Goal: Task Accomplishment & Management: Use online tool/utility

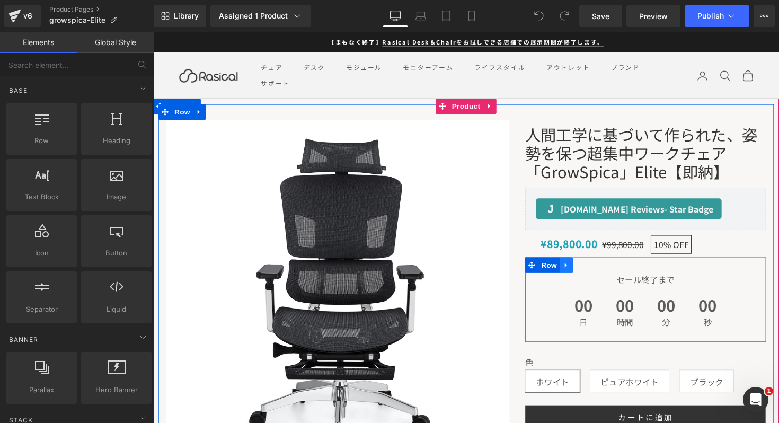
click at [578, 270] on icon at bounding box center [576, 271] width 7 height 8
click at [602, 272] on icon at bounding box center [603, 270] width 7 height 7
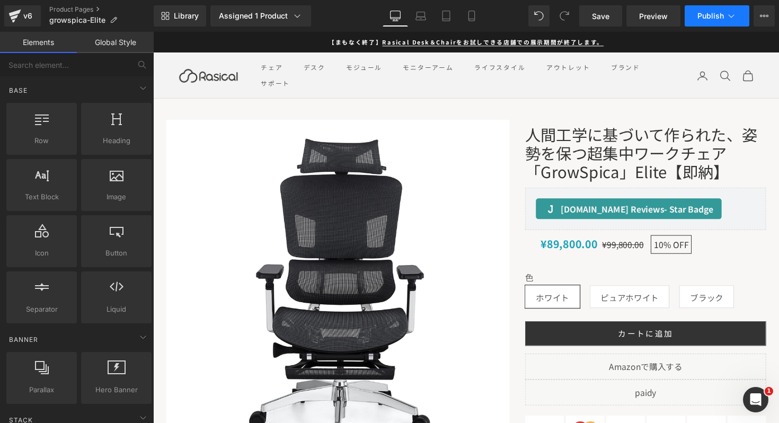
click at [716, 17] on span "Publish" at bounding box center [710, 16] width 26 height 8
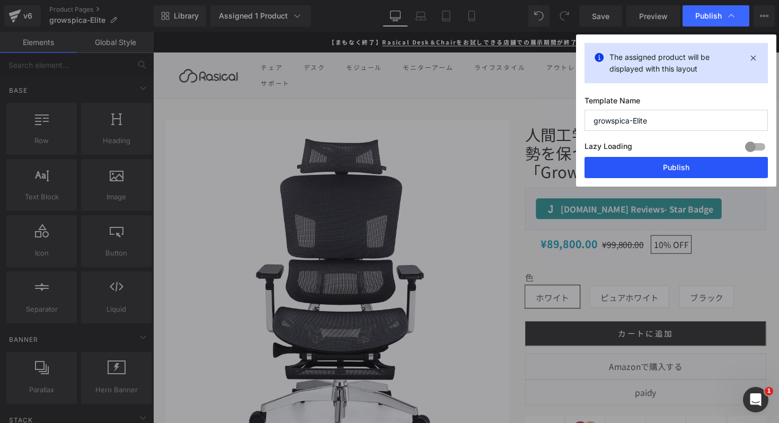
click at [636, 172] on button "Publish" at bounding box center [675, 167] width 183 height 21
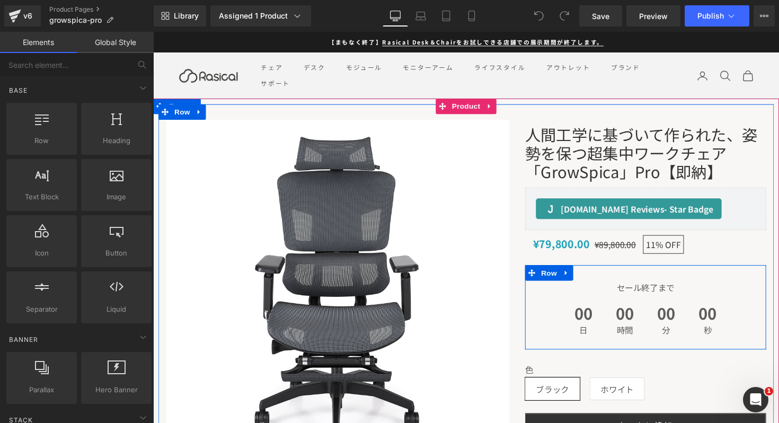
click at [596, 277] on div "セール終了まで Text Block 00 日 00 時間 00 分 00 秒 Countdown Timer Row" at bounding box center [657, 314] width 247 height 86
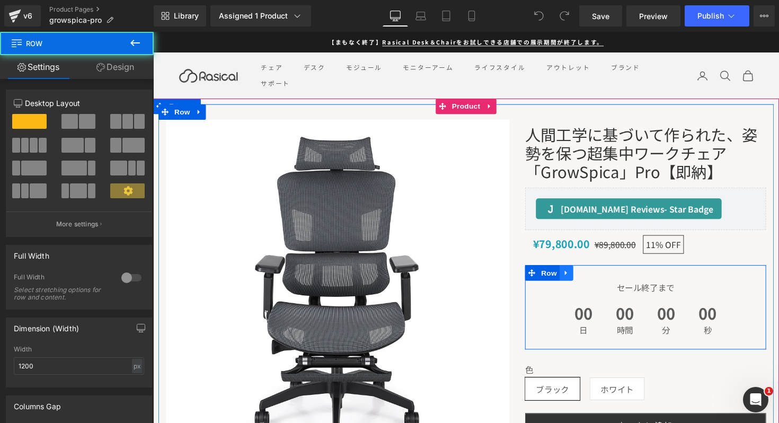
click at [580, 279] on link at bounding box center [576, 279] width 14 height 16
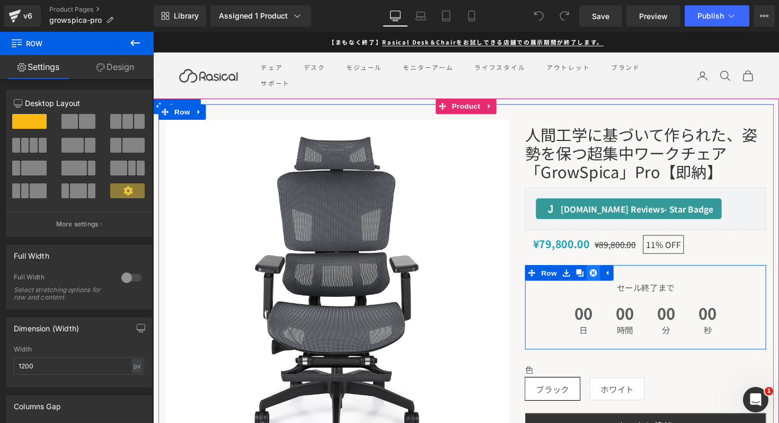
click at [600, 282] on link at bounding box center [604, 279] width 14 height 16
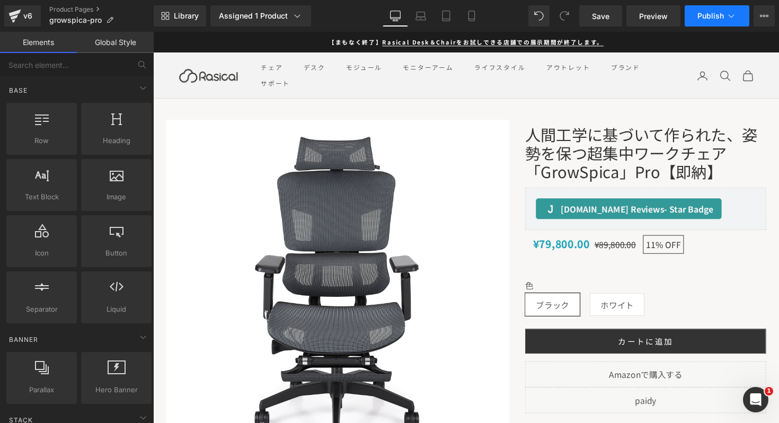
click at [727, 12] on icon at bounding box center [731, 16] width 11 height 11
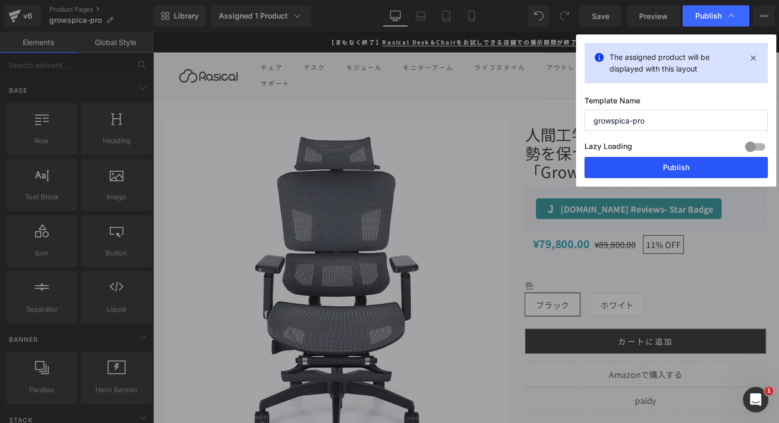
click at [630, 161] on button "Publish" at bounding box center [675, 167] width 183 height 21
